Goal: Information Seeking & Learning: Learn about a topic

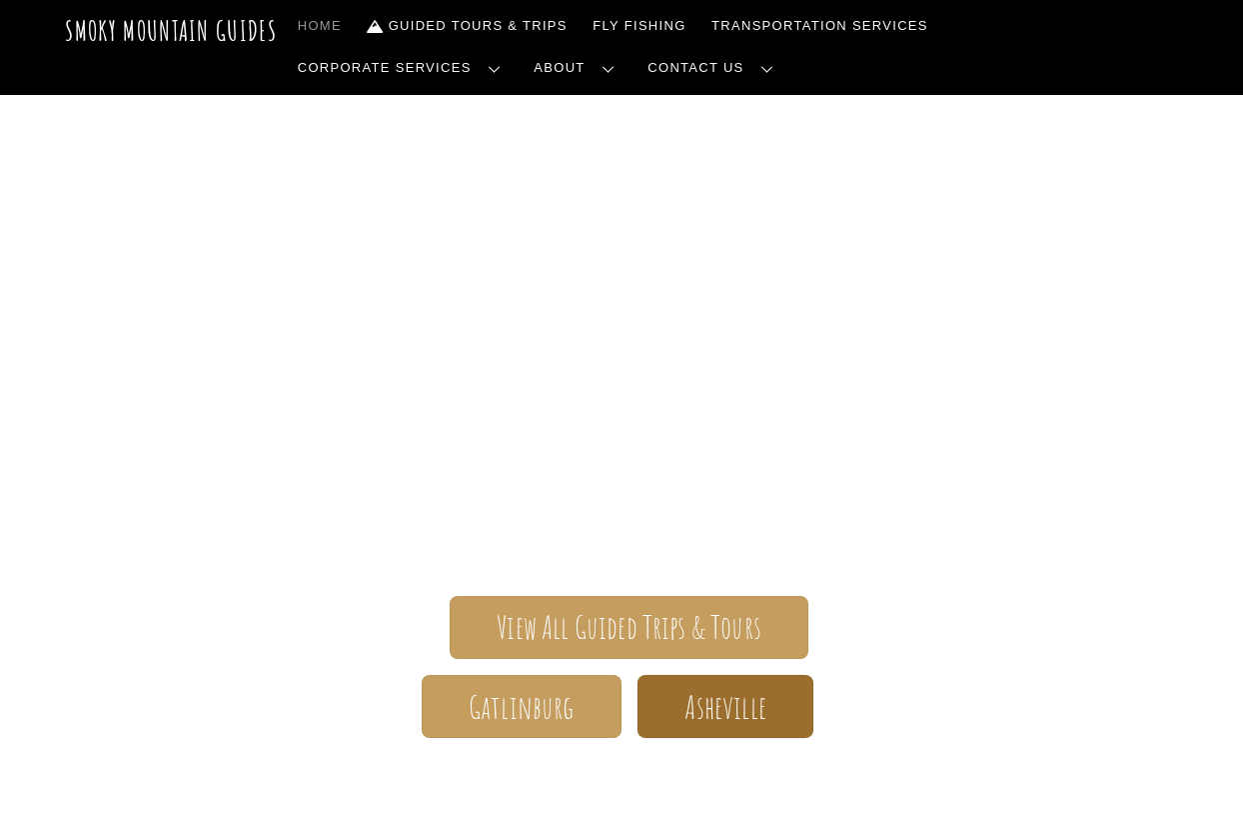
click at [721, 697] on span "Asheville" at bounding box center [725, 707] width 81 height 21
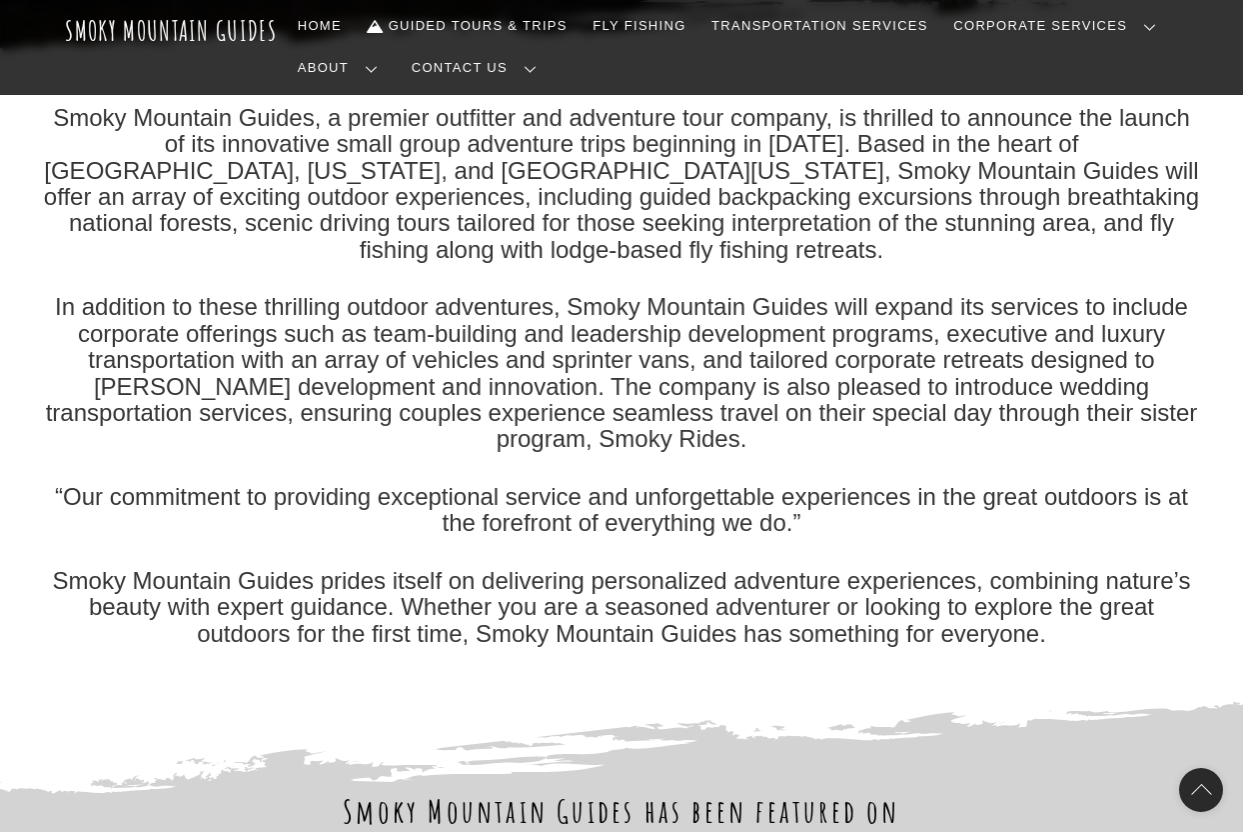
scroll to position [450, 0]
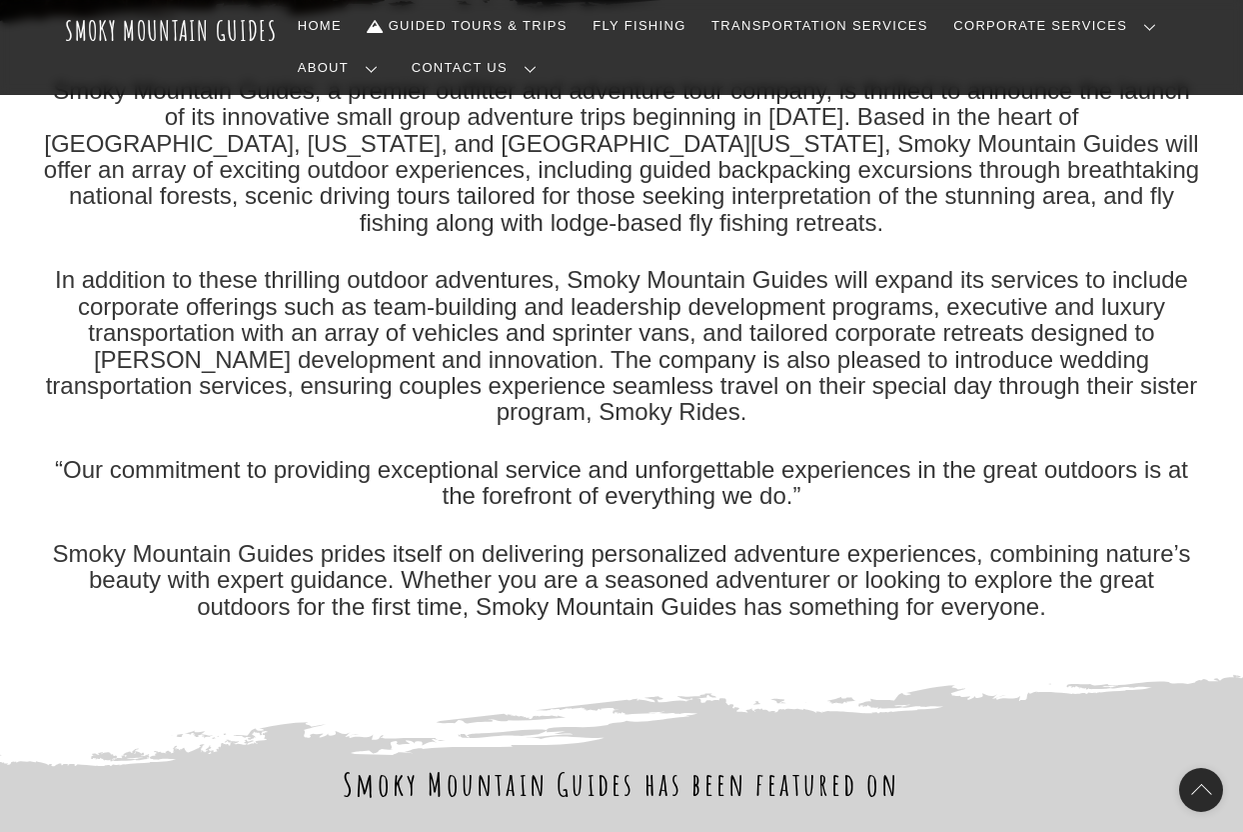
click at [542, 401] on div "Smoky Mountain Guides, a premier outfitter and adventure tour company, is thril…" at bounding box center [621, 349] width 1159 height 542
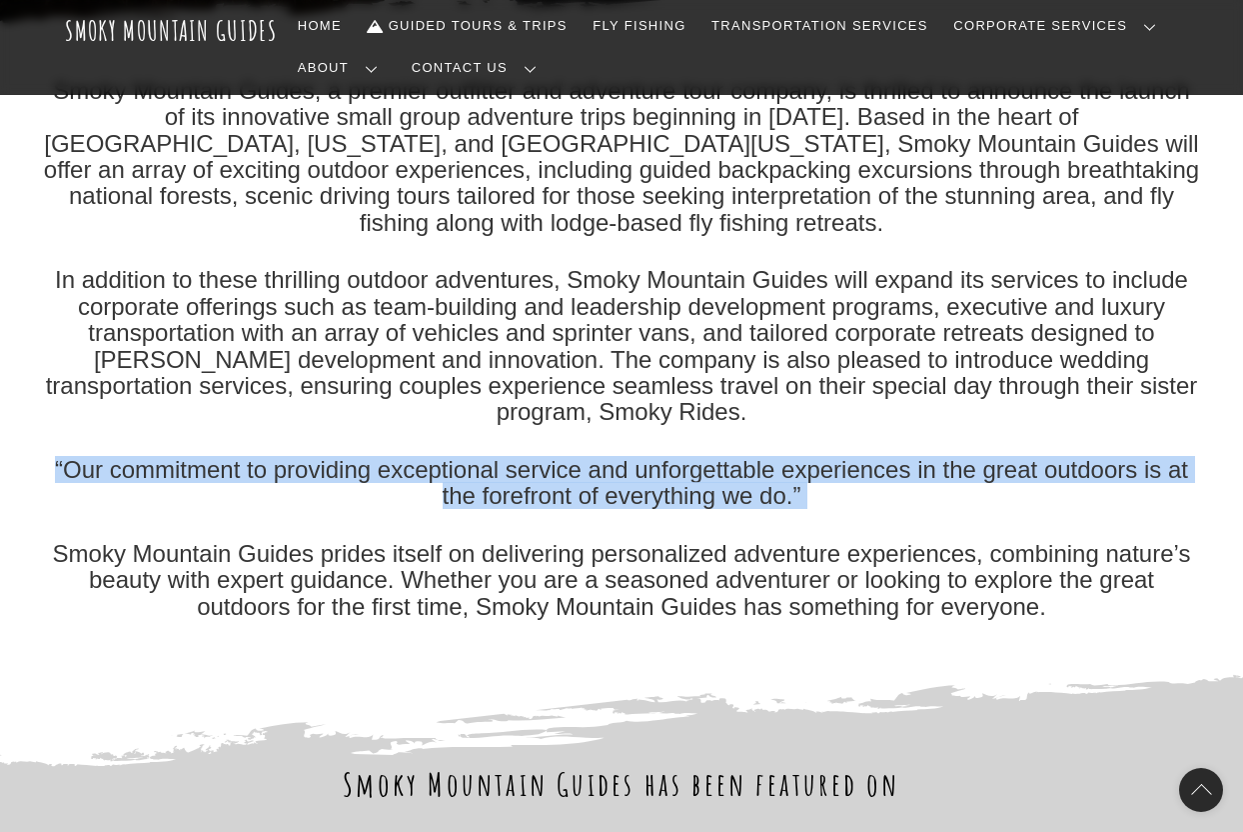
click at [528, 360] on p "In addition to these thrilling outdoor adventures, Smoky Mountain Guides will e…" at bounding box center [621, 346] width 1159 height 158
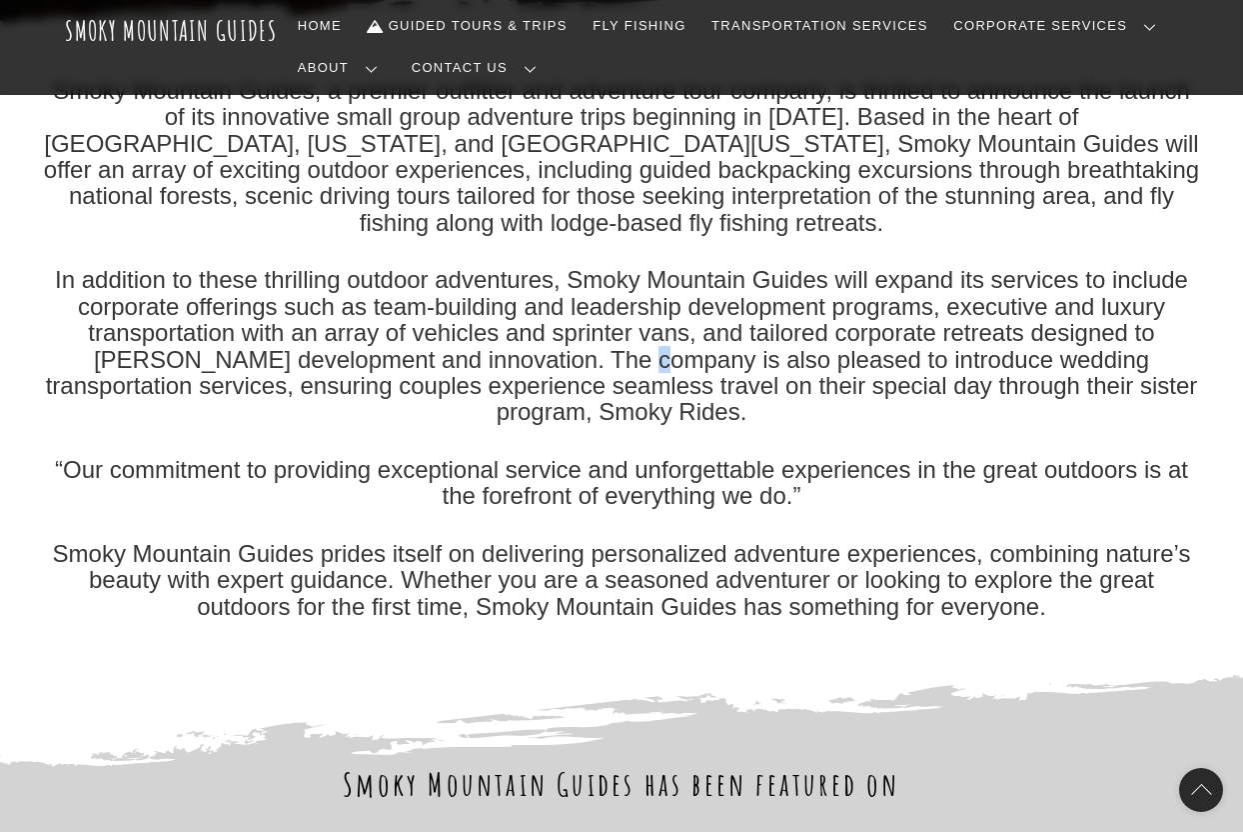
click at [528, 360] on p "In addition to these thrilling outdoor adventures, Smoky Mountain Guides will e…" at bounding box center [621, 346] width 1159 height 158
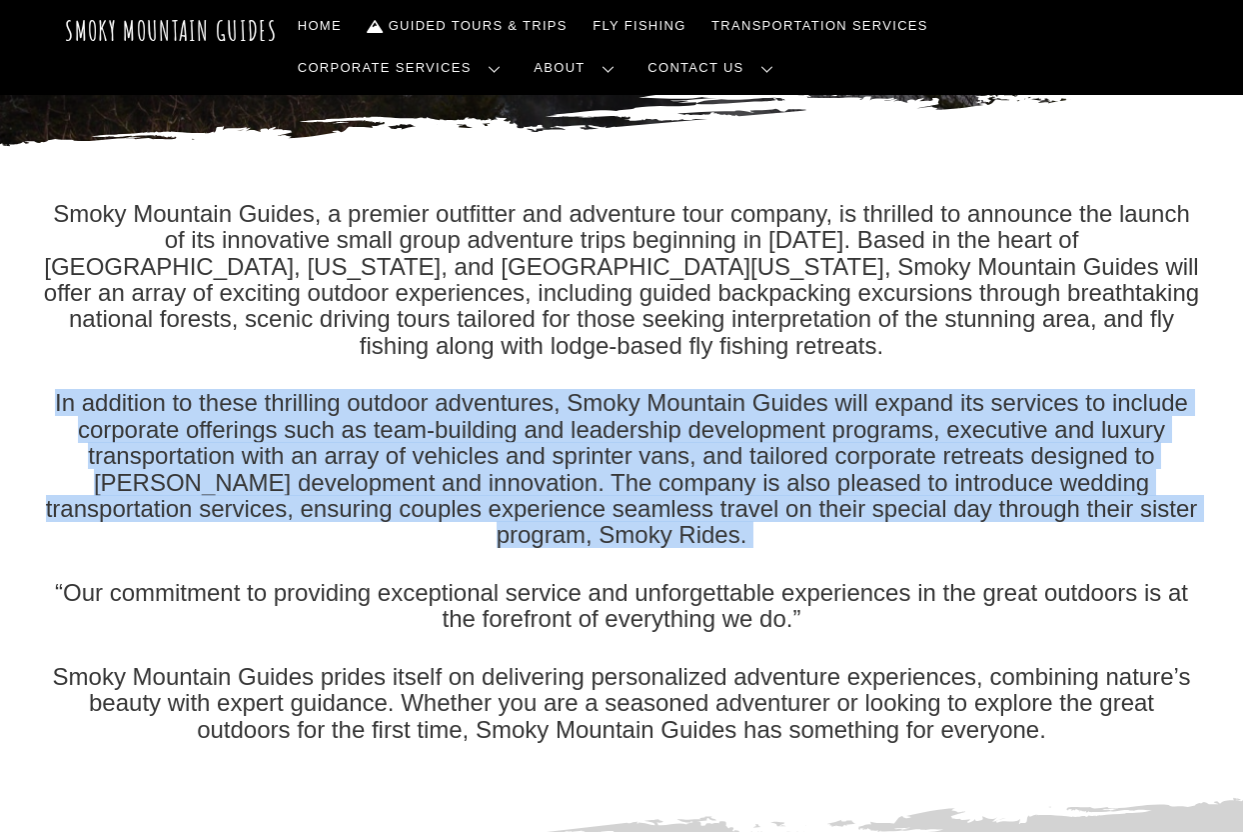
scroll to position [0, 0]
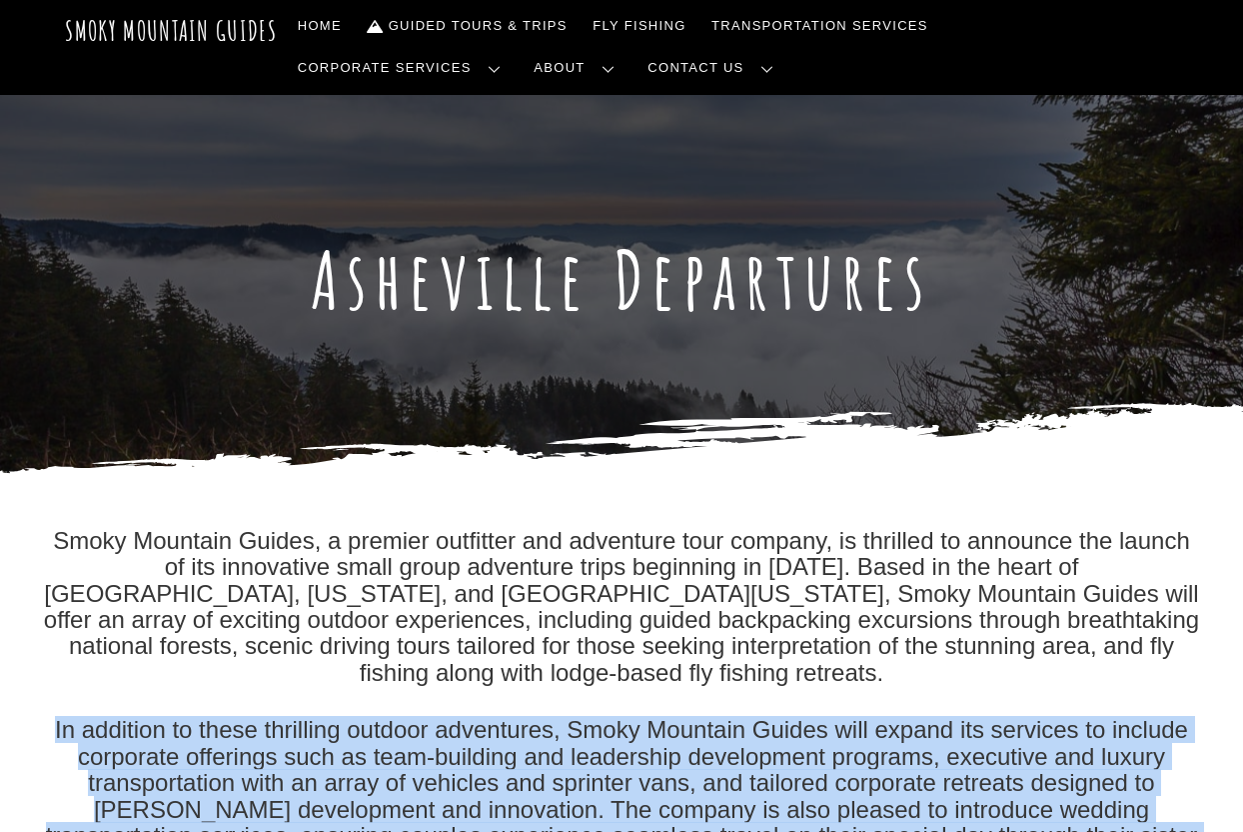
click at [645, 714] on div "Smoky Mountain Guides, a premier outfitter and adventure tour company, is thril…" at bounding box center [621, 799] width 1159 height 542
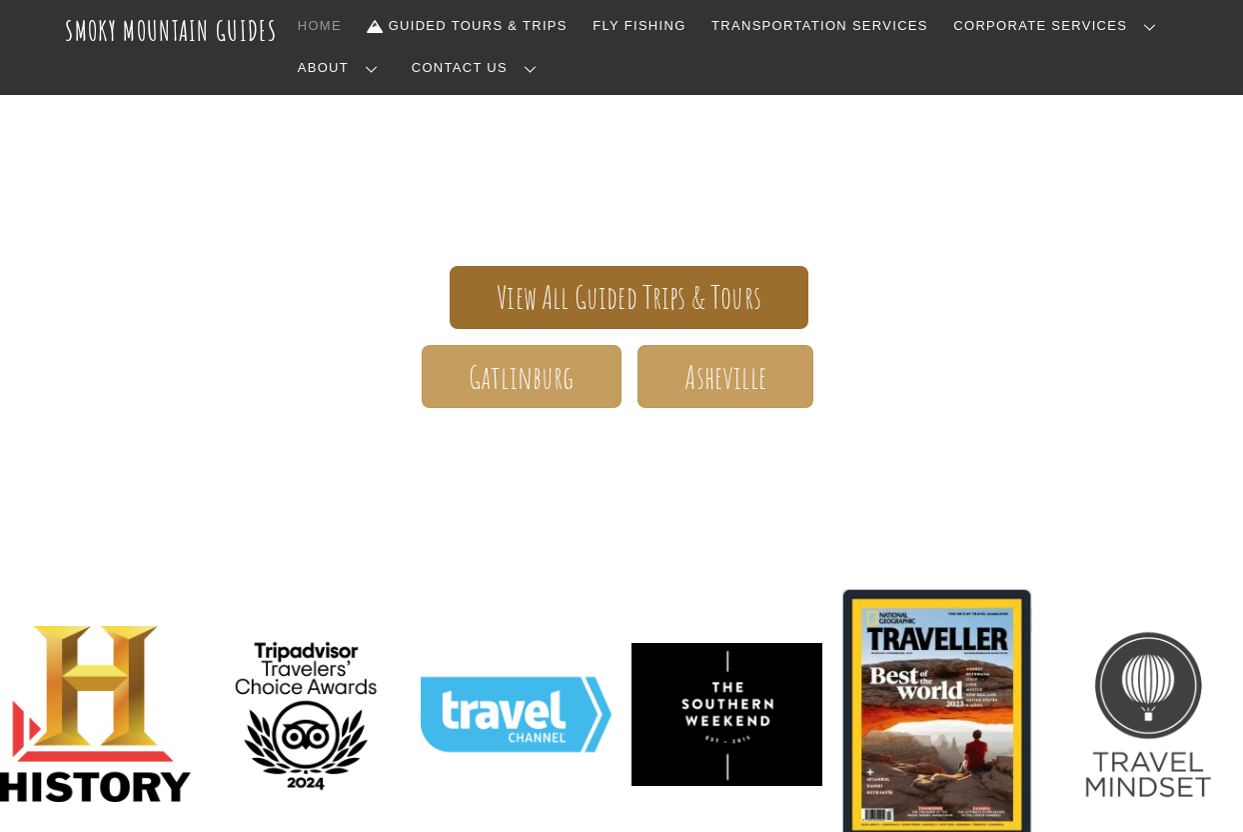
scroll to position [433, 0]
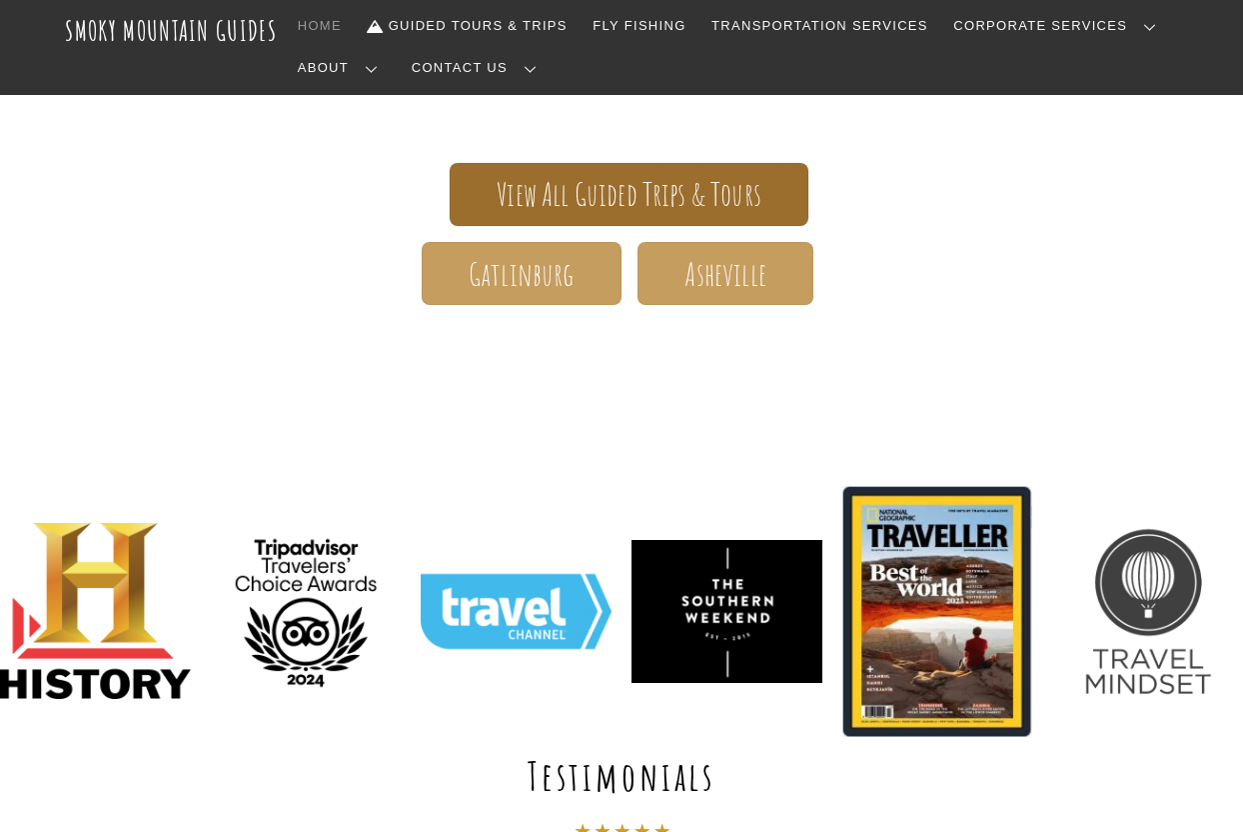
click at [619, 184] on span "View All Guided Trips & Tours" at bounding box center [629, 194] width 265 height 21
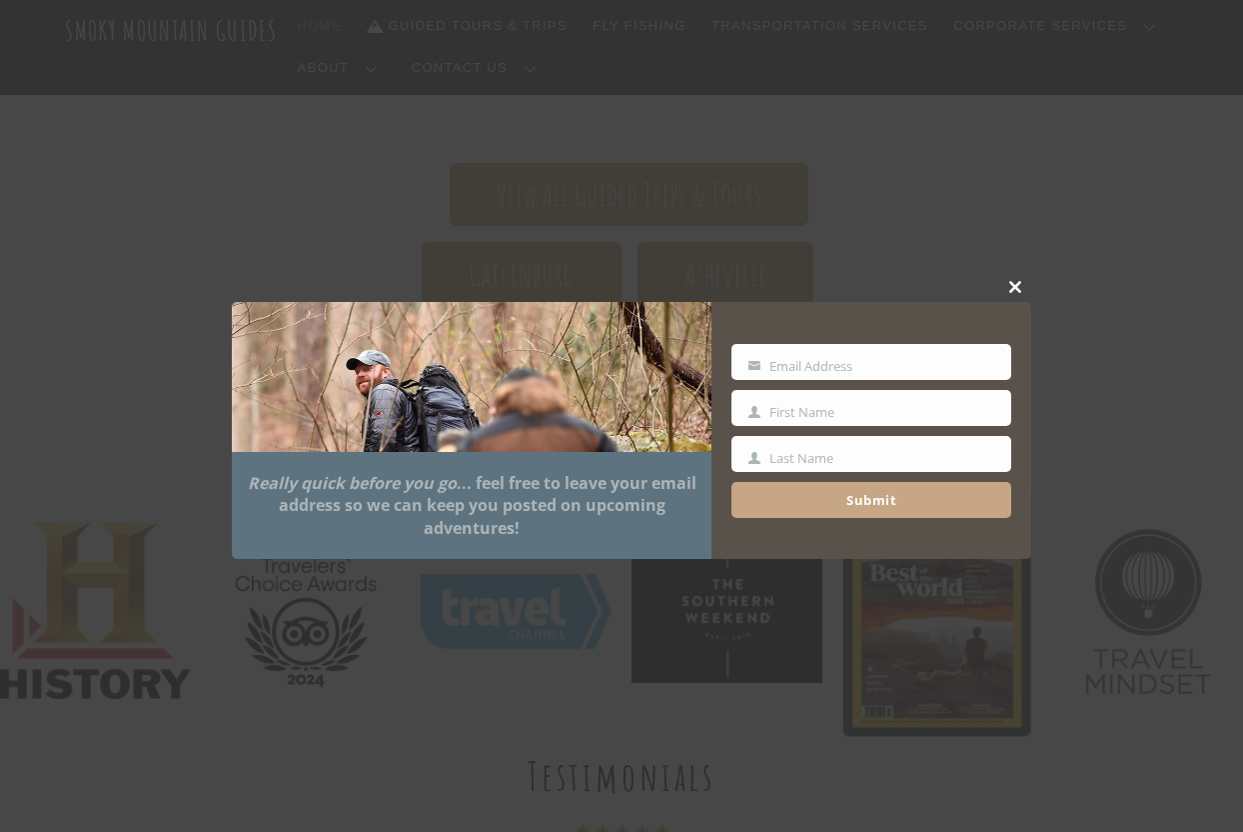
click at [1022, 288] on span at bounding box center [1016, 287] width 30 height 12
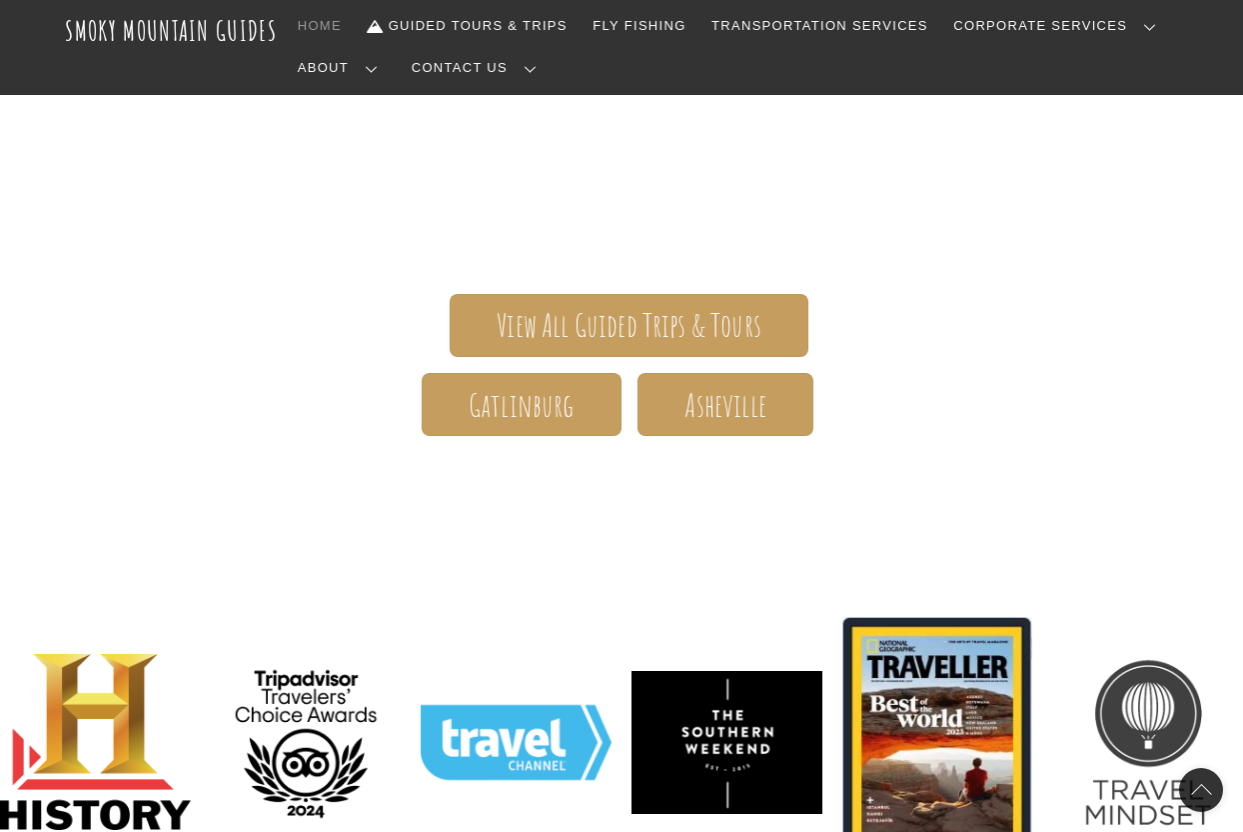
scroll to position [247, 0]
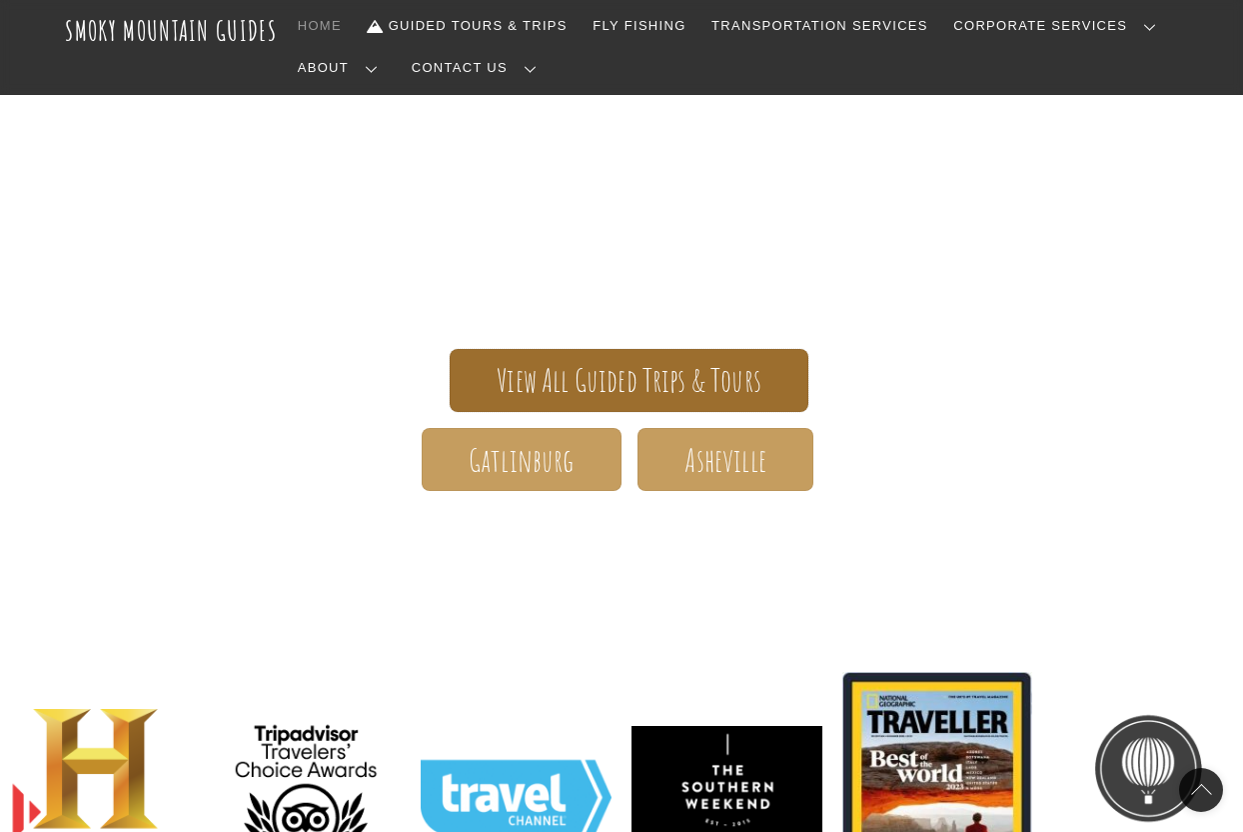
click at [629, 370] on span "View All Guided Trips & Tours" at bounding box center [629, 380] width 265 height 21
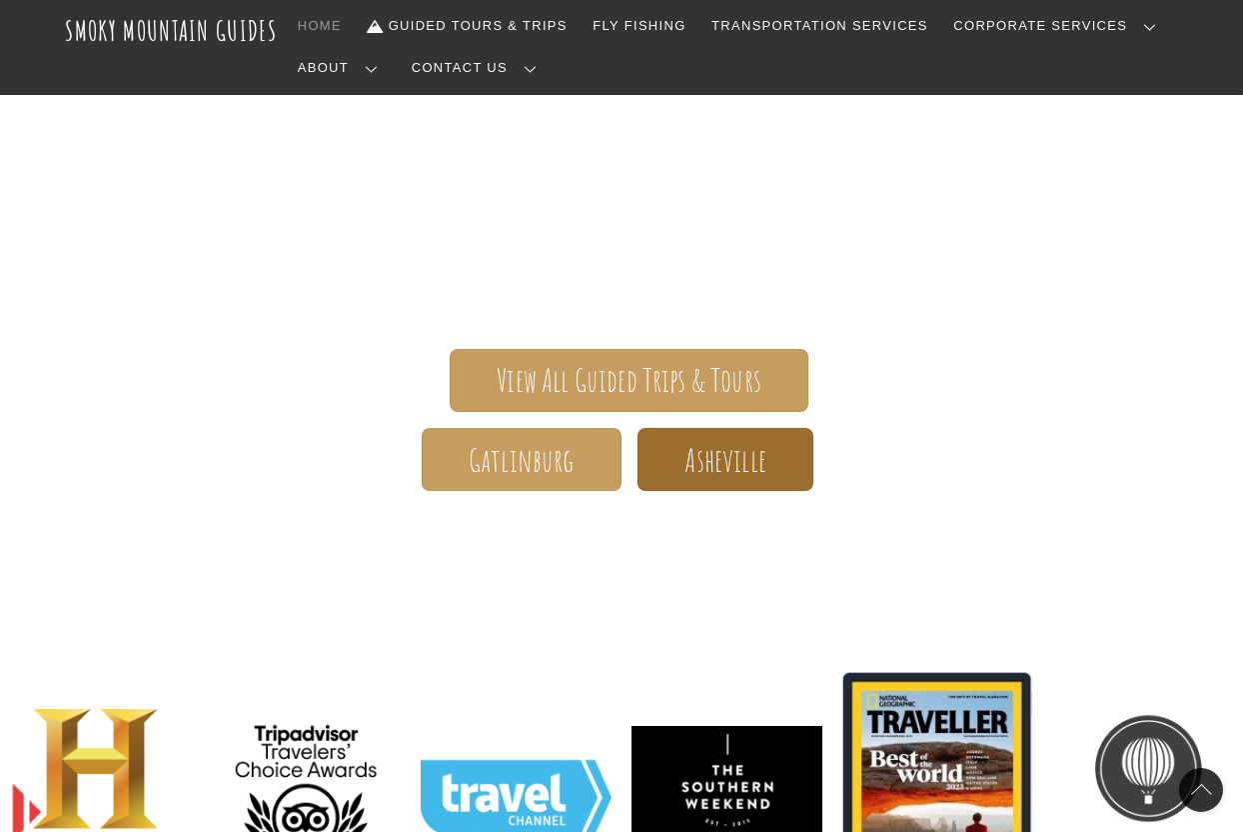
click at [703, 450] on span "Asheville" at bounding box center [725, 460] width 81 height 21
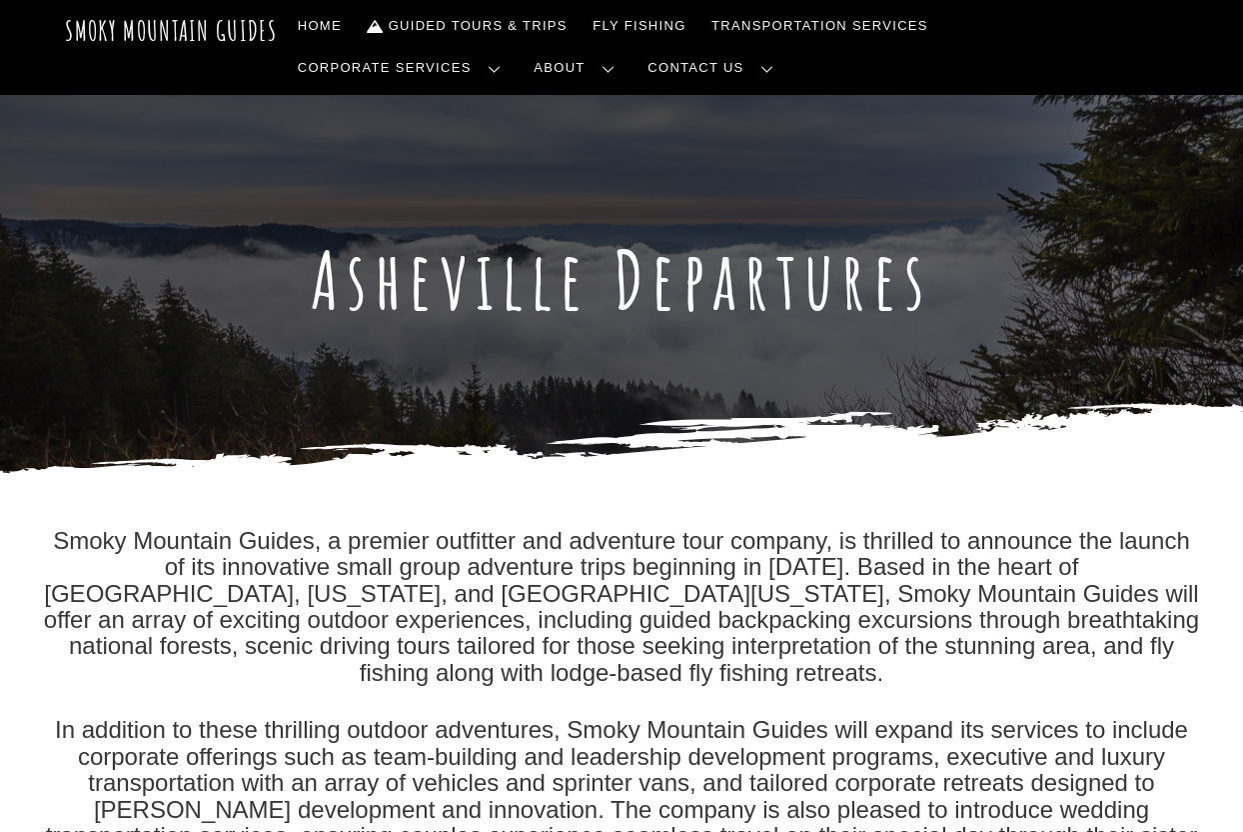
click at [508, 436] on div at bounding box center [621, 287] width 1243 height 385
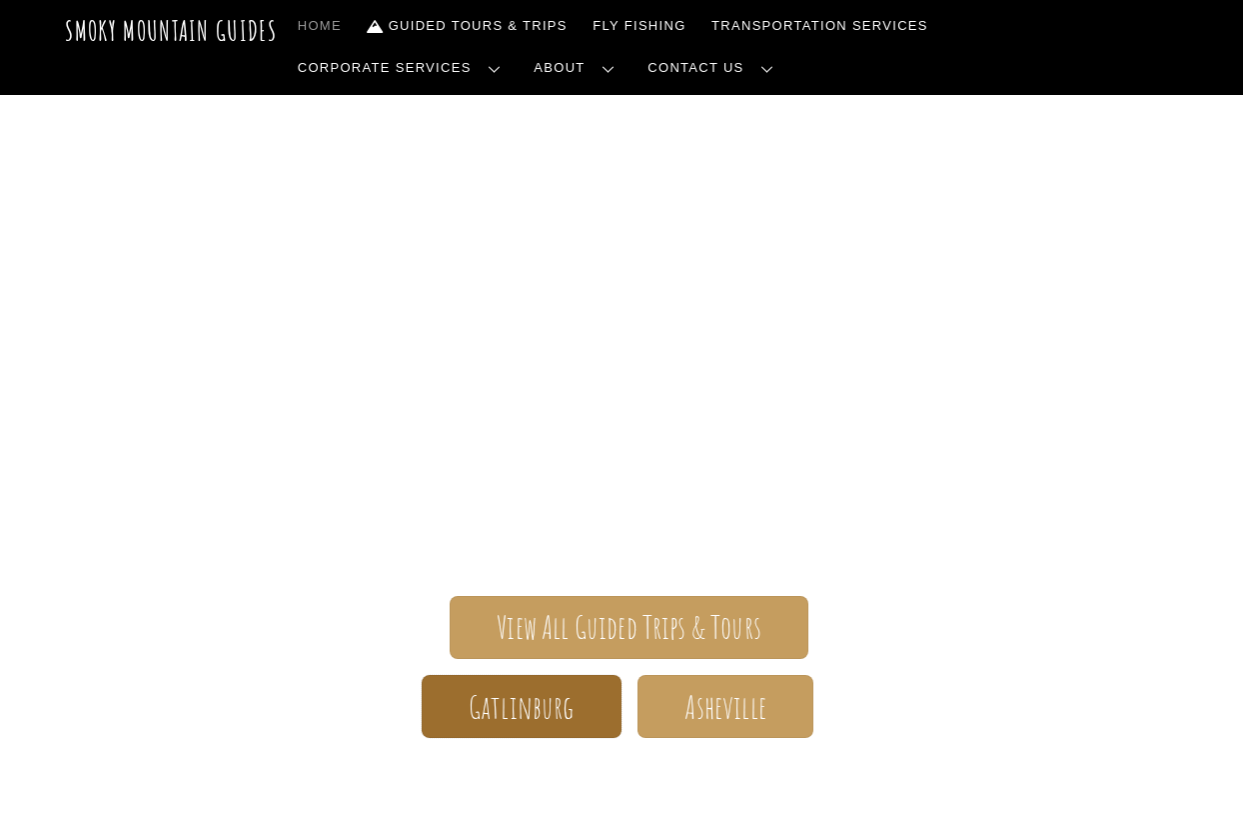
click at [548, 697] on span "Gatlinburg" at bounding box center [522, 707] width 106 height 21
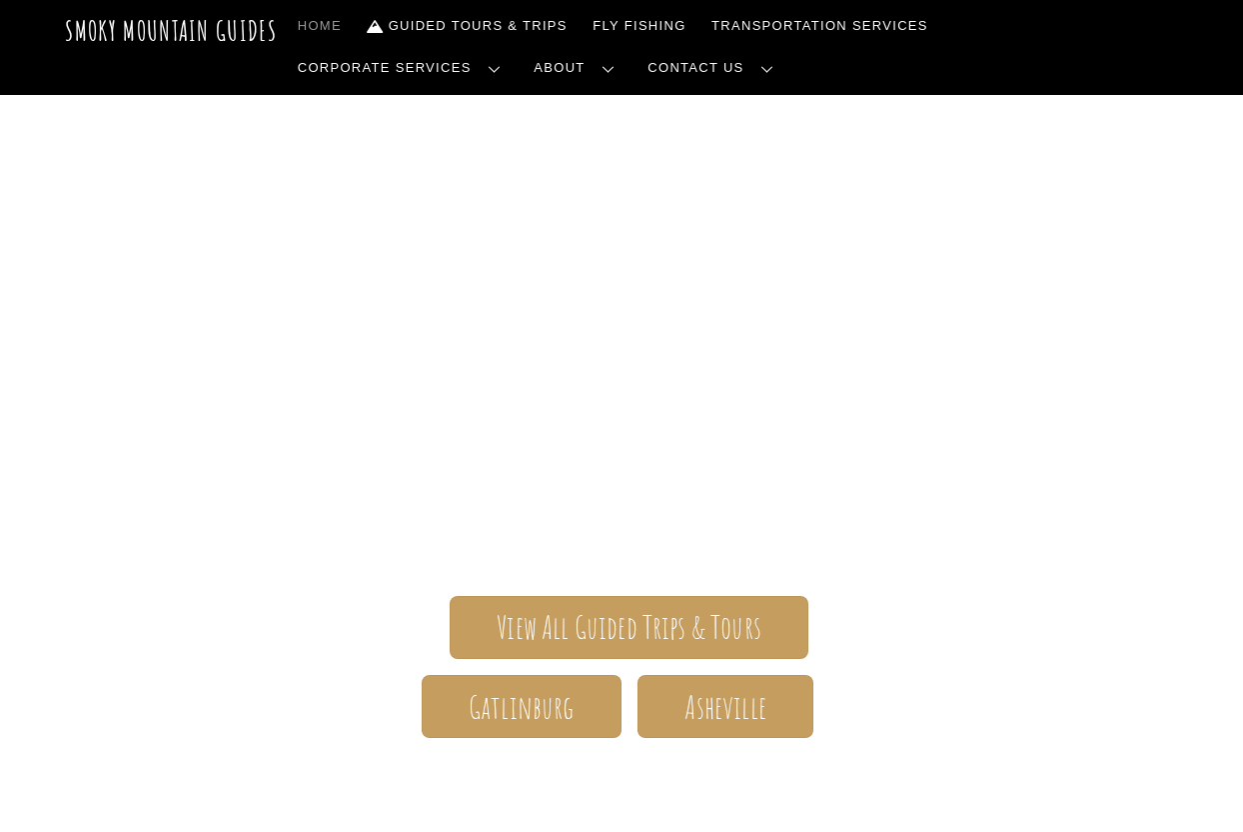
click at [0, 0] on link "Frequently Asked Questions" at bounding box center [0, 0] width 0 height 0
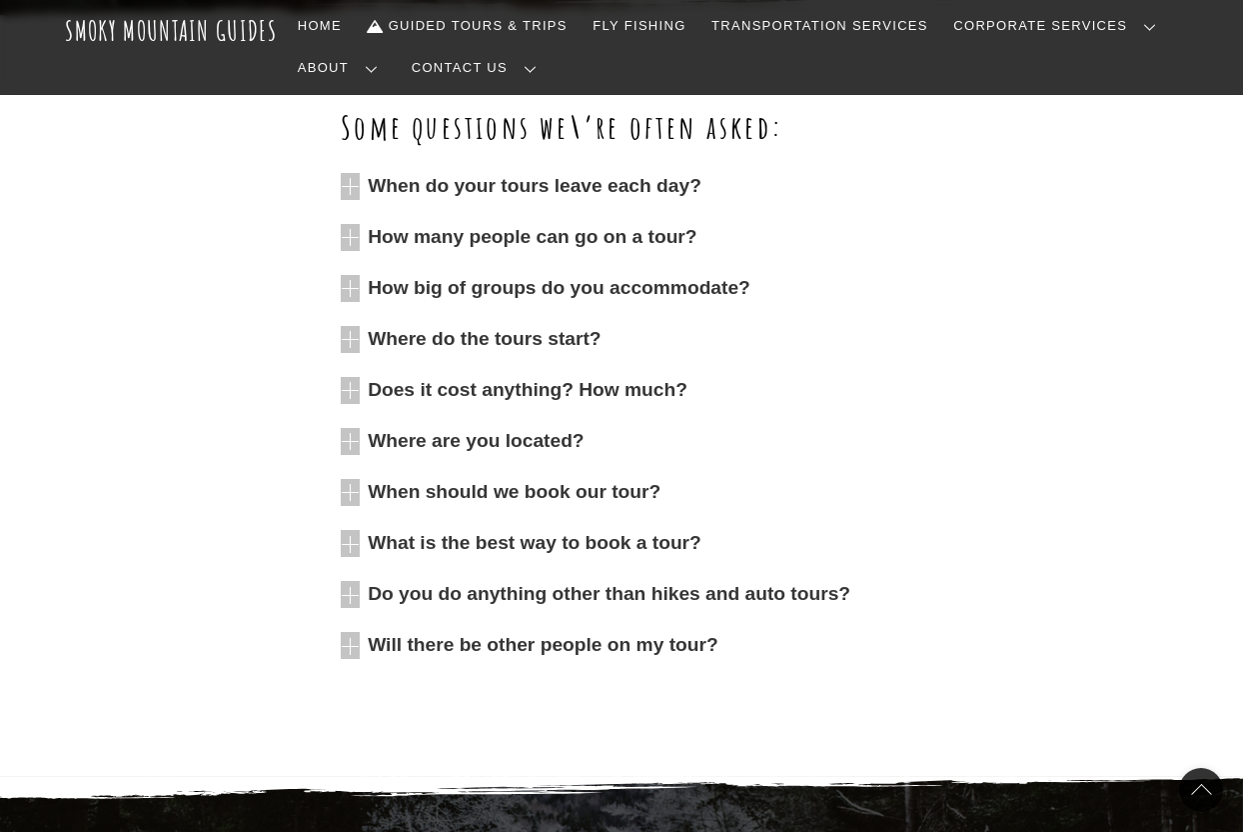
scroll to position [565, 0]
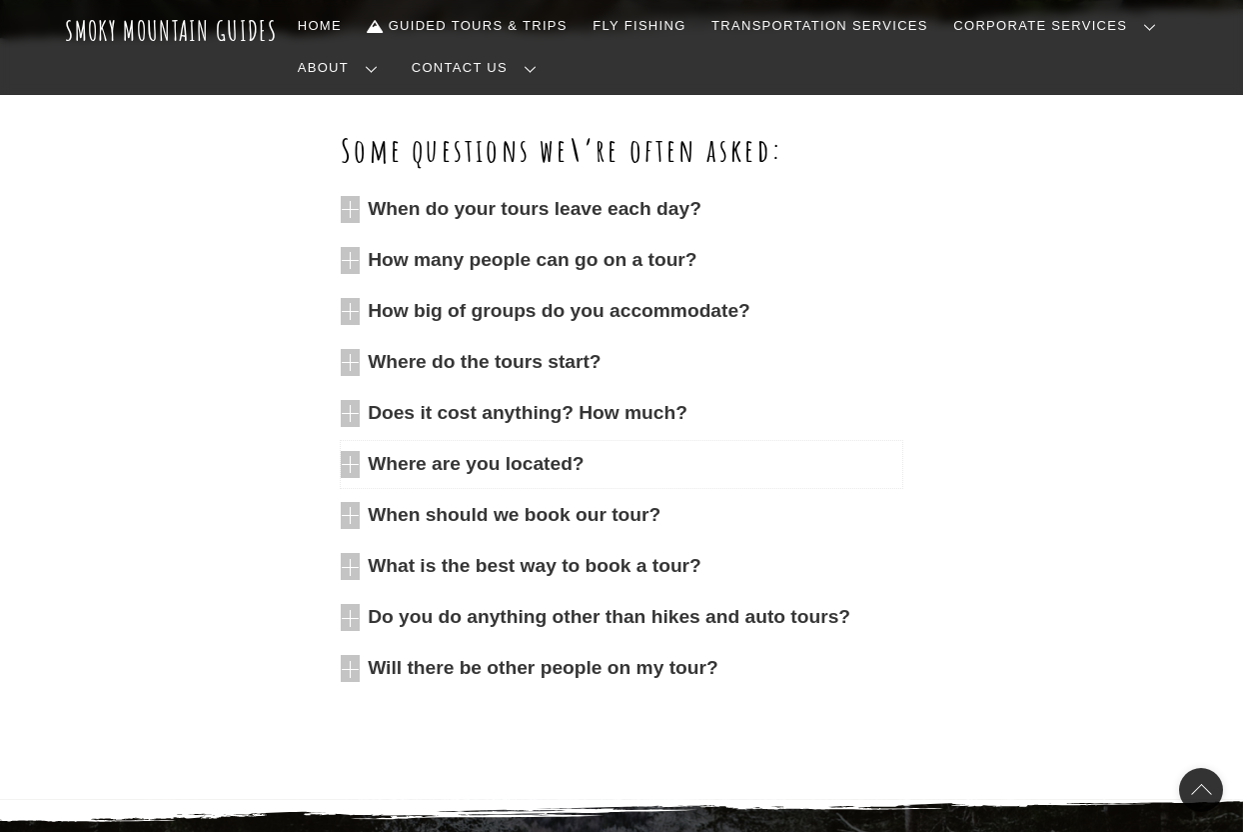
click at [476, 454] on span "Where are you located?" at bounding box center [635, 464] width 535 height 27
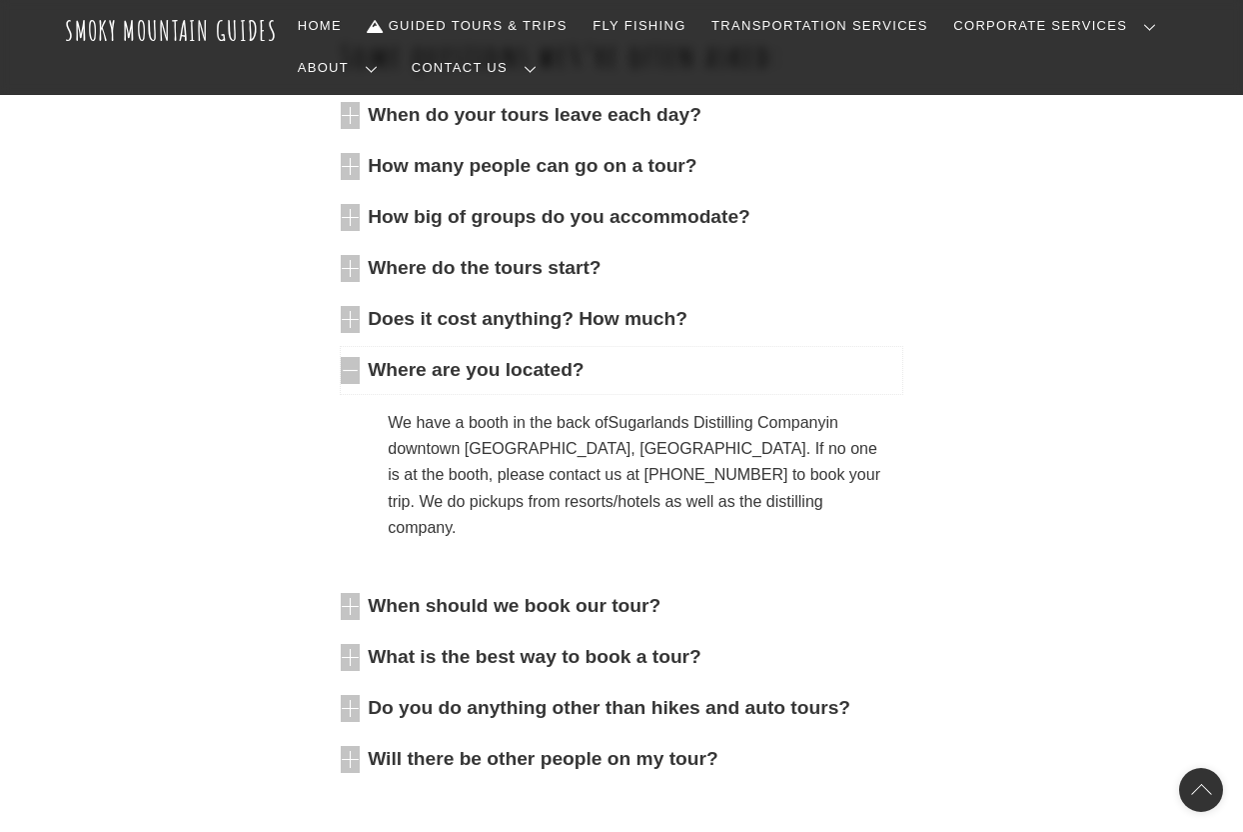
scroll to position [658, 0]
click at [564, 747] on span "Will there be other people on my tour?" at bounding box center [635, 760] width 535 height 27
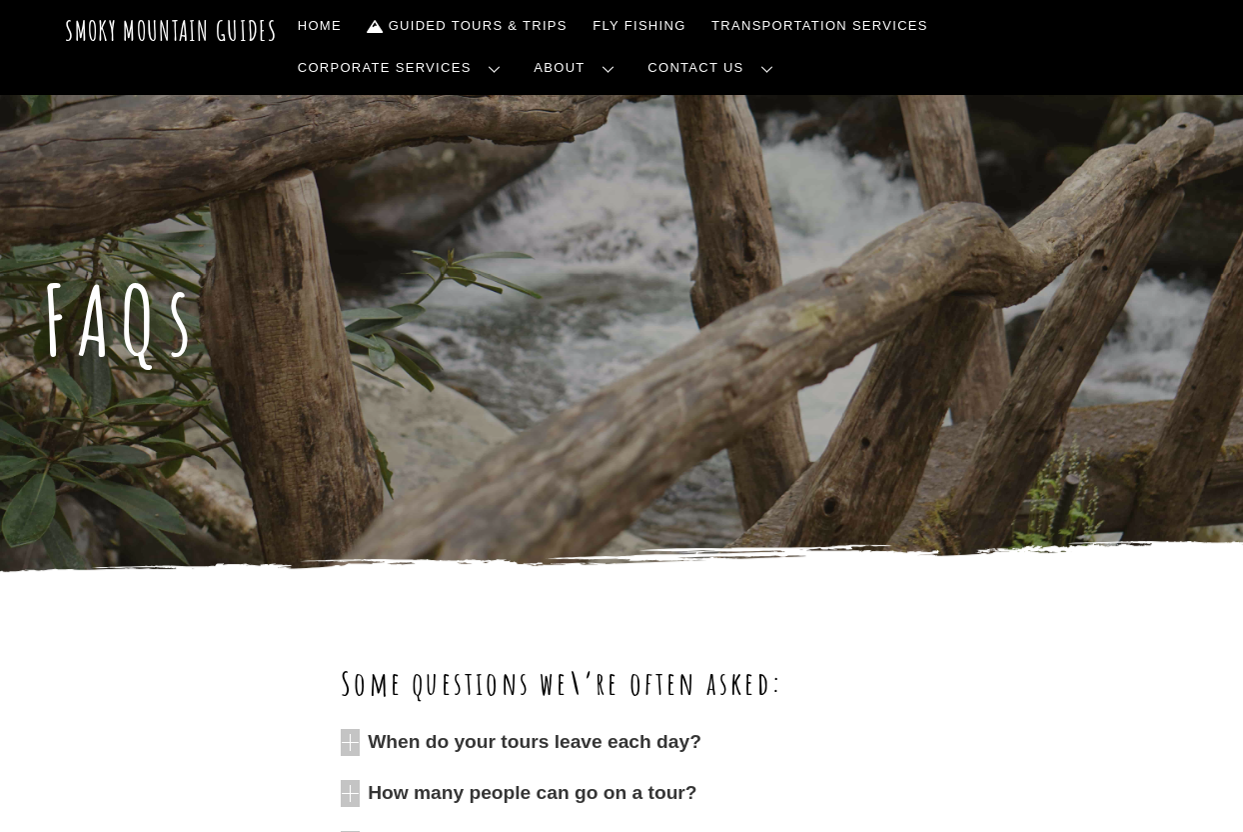
scroll to position [0, 0]
